Goal: Task Accomplishment & Management: Complete application form

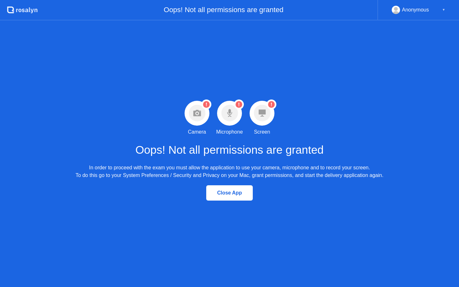
click at [196, 110] on circle at bounding box center [197, 113] width 17 height 17
click at [206, 101] on icon "Warning Camera permission not granted" at bounding box center [206, 104] width 10 height 10
click at [205, 106] on circle at bounding box center [206, 104] width 7 height 7
click at [191, 122] on div at bounding box center [196, 113] width 25 height 25
click at [195, 122] on div at bounding box center [196, 113] width 25 height 25
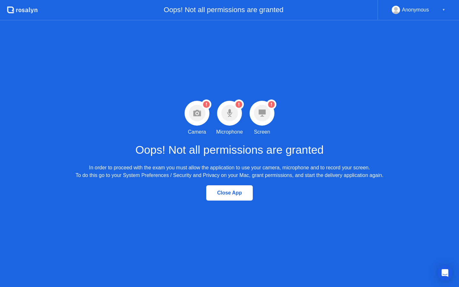
click at [195, 123] on div at bounding box center [196, 113] width 25 height 25
click at [196, 129] on div "Camera" at bounding box center [197, 132] width 18 height 8
click at [235, 109] on circle at bounding box center [229, 113] width 17 height 17
click at [197, 114] on icon at bounding box center [197, 113] width 8 height 6
click at [203, 103] on circle at bounding box center [206, 104] width 7 height 7
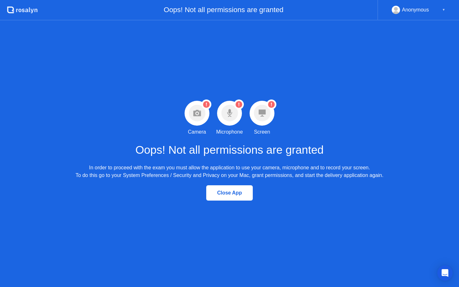
click at [203, 103] on circle at bounding box center [206, 104] width 7 height 7
drag, startPoint x: 203, startPoint y: 103, endPoint x: 197, endPoint y: 102, distance: 6.1
click at [203, 103] on circle at bounding box center [206, 104] width 7 height 7
click at [208, 112] on div at bounding box center [196, 113] width 25 height 25
click at [208, 108] on circle at bounding box center [206, 104] width 10 height 10
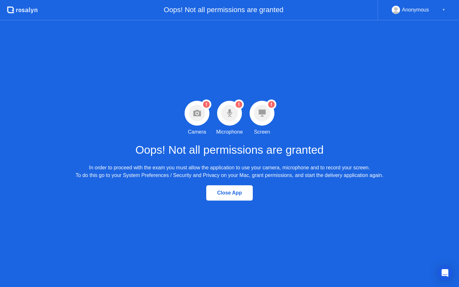
click at [198, 123] on div at bounding box center [196, 113] width 25 height 25
drag, startPoint x: 198, startPoint y: 123, endPoint x: 243, endPoint y: 117, distance: 45.3
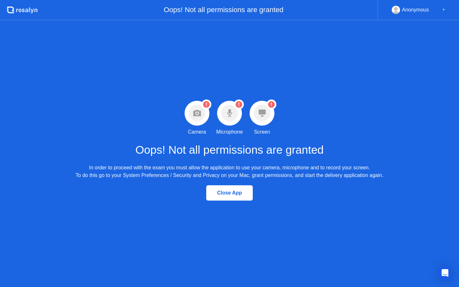
click at [198, 118] on div at bounding box center [196, 113] width 25 height 25
click at [215, 117] on div "Warning Microphone permission not granted Microphone" at bounding box center [229, 118] width 32 height 35
click at [230, 117] on circle at bounding box center [229, 113] width 17 height 17
click at [270, 113] on div at bounding box center [261, 113] width 25 height 25
click at [265, 126] on div "Warning Screen permission not granted Screen" at bounding box center [262, 118] width 32 height 35
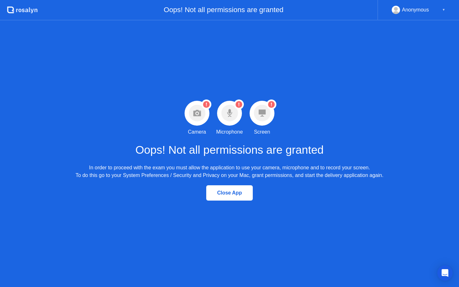
click at [206, 109] on div at bounding box center [196, 113] width 25 height 25
click at [206, 110] on div at bounding box center [196, 113] width 25 height 25
click at [231, 109] on circle at bounding box center [229, 113] width 17 height 17
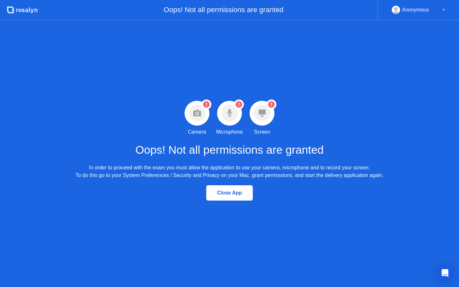
click at [272, 109] on circle at bounding box center [271, 104] width 10 height 10
click at [222, 195] on div "Close App" at bounding box center [229, 193] width 43 height 6
